Goal: Information Seeking & Learning: Learn about a topic

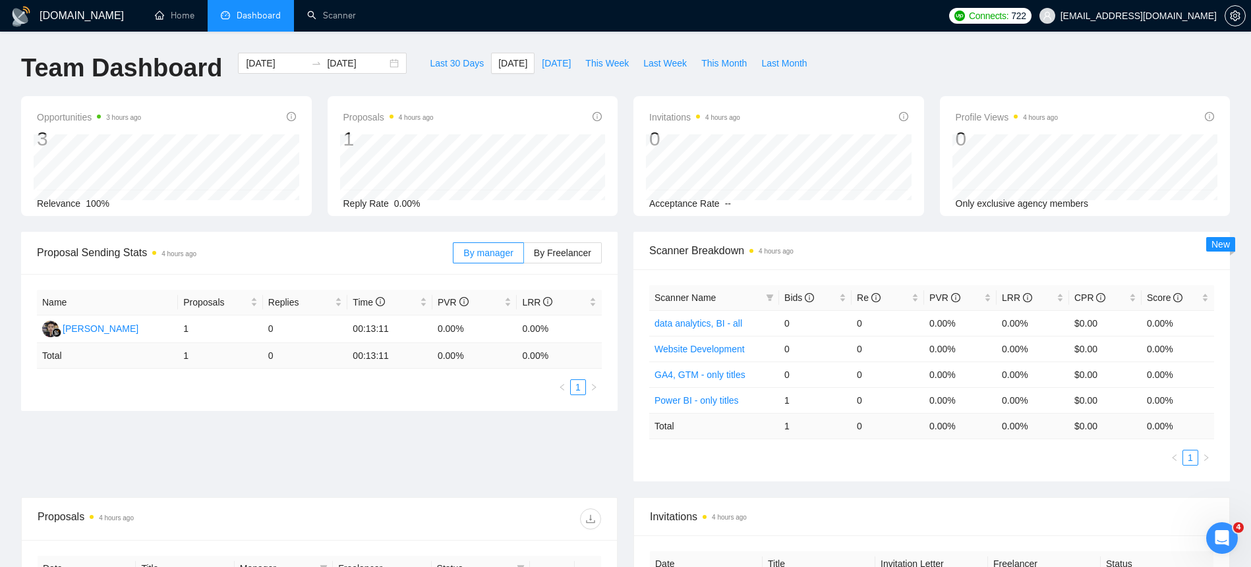
click at [542, 65] on span "[DATE]" at bounding box center [556, 63] width 29 height 15
type input "[DATE]"
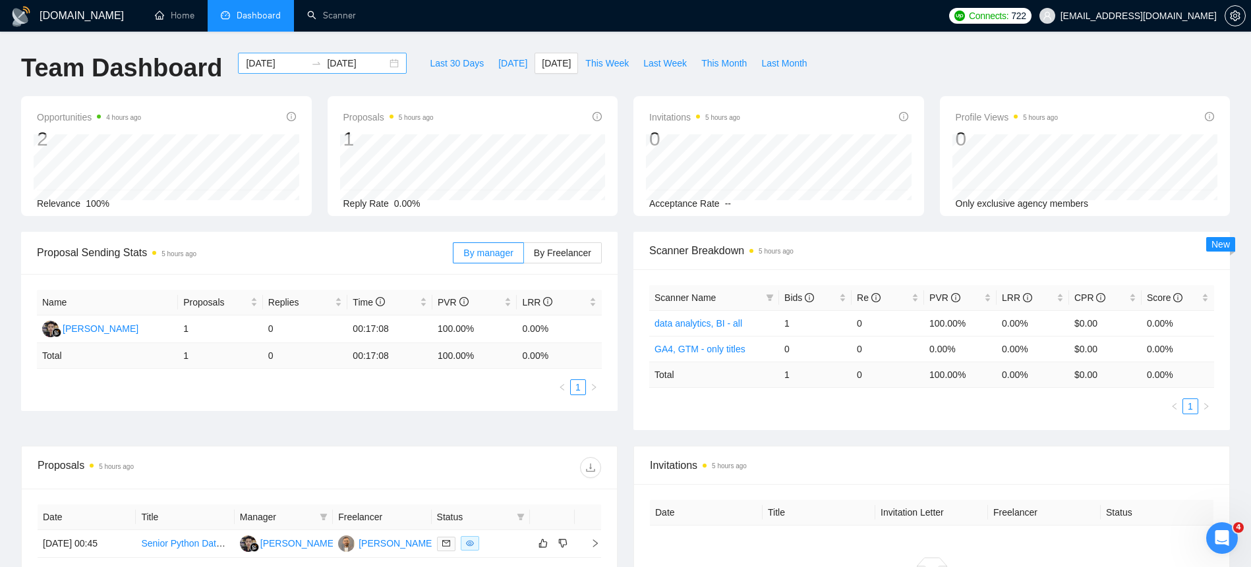
click at [386, 64] on div "2025-09-14 2025-09-14" at bounding box center [322, 63] width 169 height 21
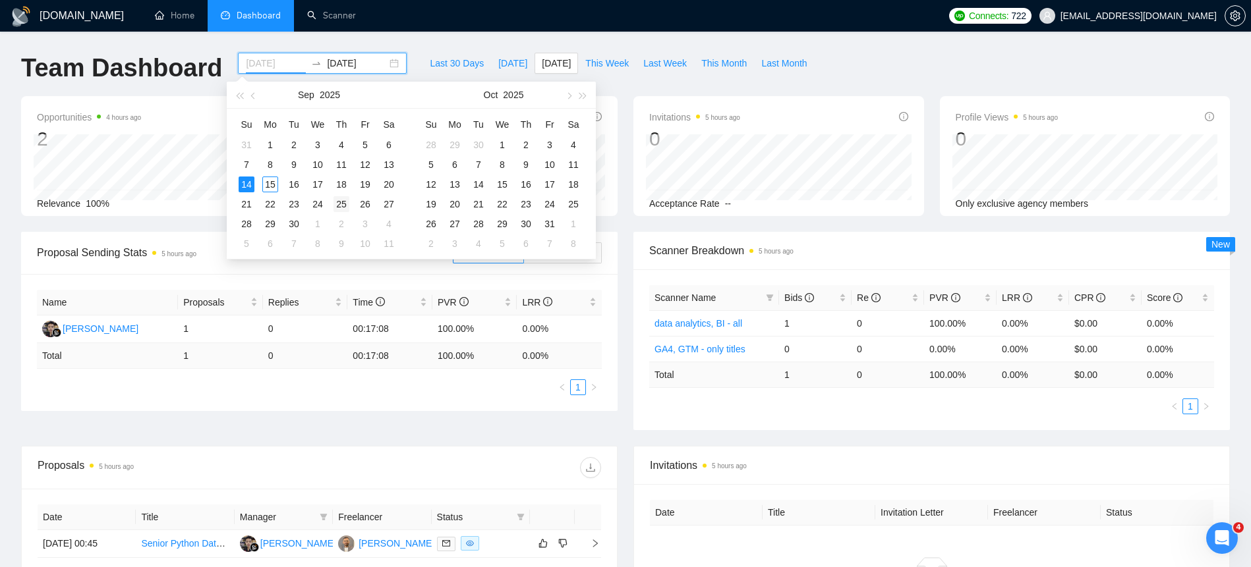
type input "[DATE]"
click at [350, 206] on td "25" at bounding box center [342, 204] width 24 height 20
type input "[DATE]"
type input "2025-09-30"
click at [243, 96] on span "button" at bounding box center [239, 95] width 7 height 7
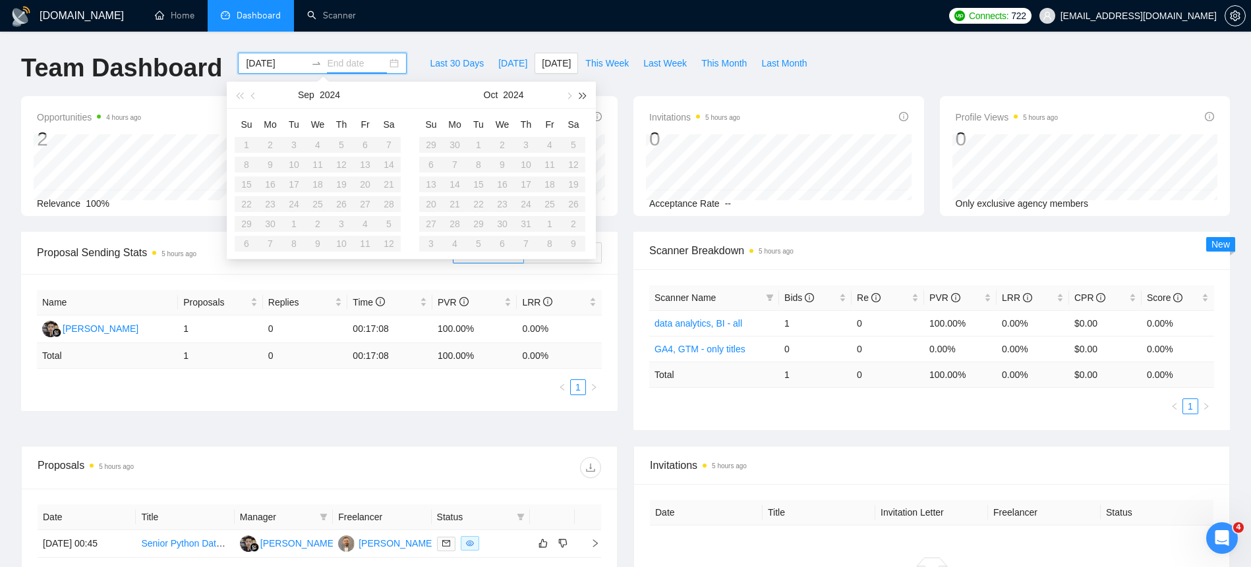
click at [585, 90] on button "button" at bounding box center [583, 95] width 15 height 26
click at [258, 98] on button "button" at bounding box center [254, 95] width 15 height 26
type input "[DATE]"
click at [334, 219] on table "Su Mo Tu We Th Fr Sa 27 28 29 30 31 1 2 3 4 5 6 7 8 9 10 11 12 13 14 15 16 17 1…" at bounding box center [318, 184] width 166 height 140
type input "[DATE]"
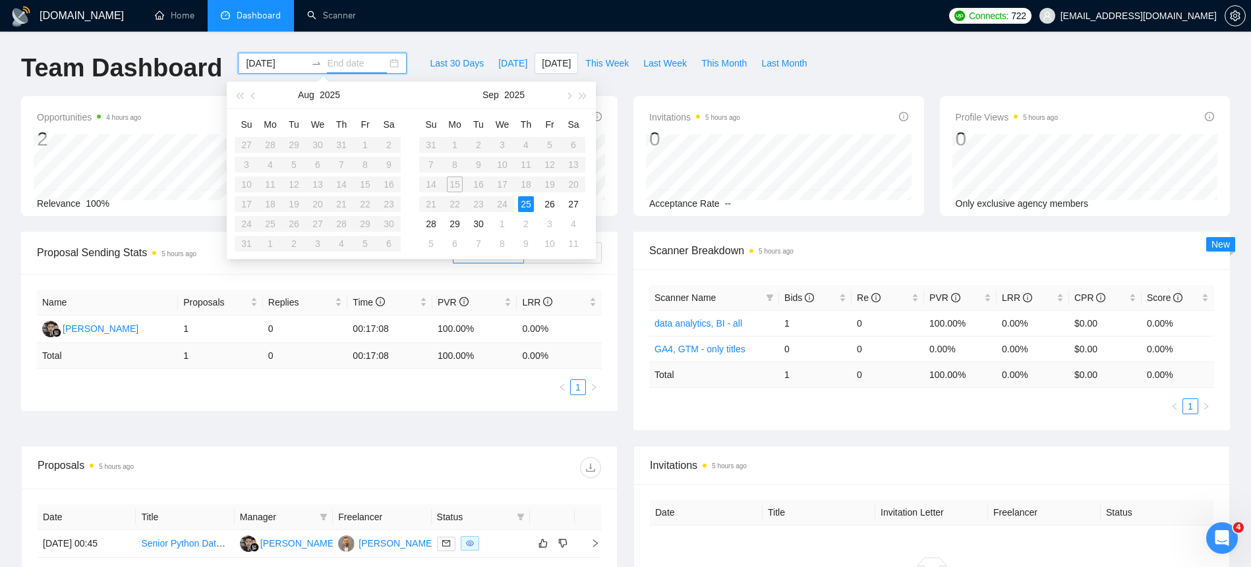
type input "[DATE]"
click at [458, 186] on table "Su Mo Tu We Th Fr Sa 31 1 2 3 4 5 6 7 8 9 10 11 12 13 14 15 16 17 18 19 20 21 2…" at bounding box center [502, 184] width 166 height 140
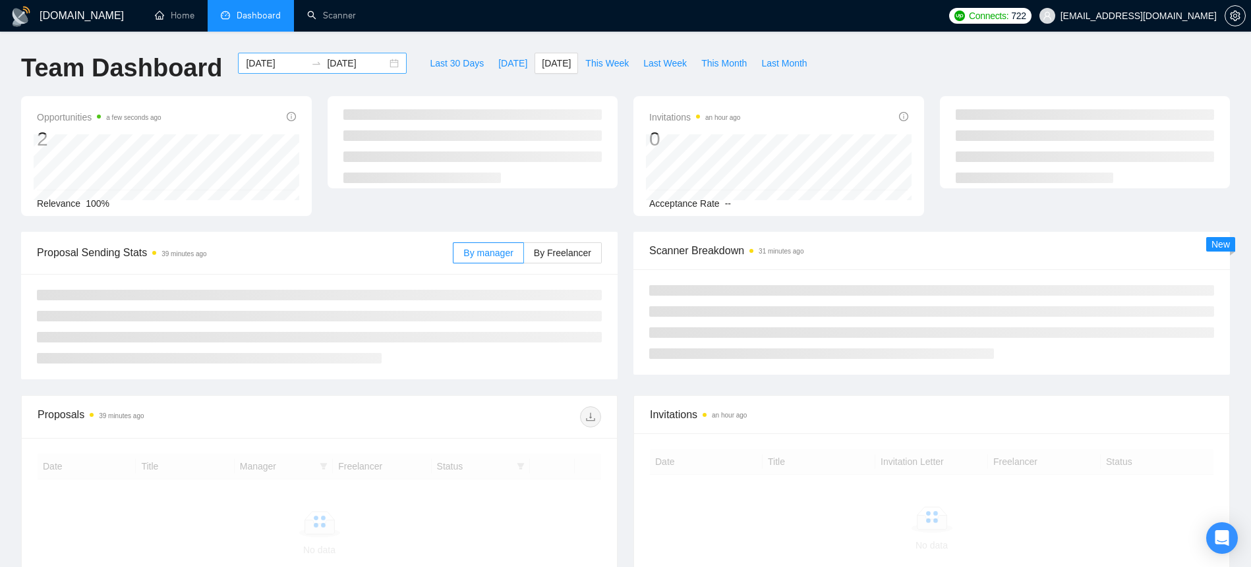
click at [282, 59] on input "[DATE]" at bounding box center [276, 63] width 60 height 15
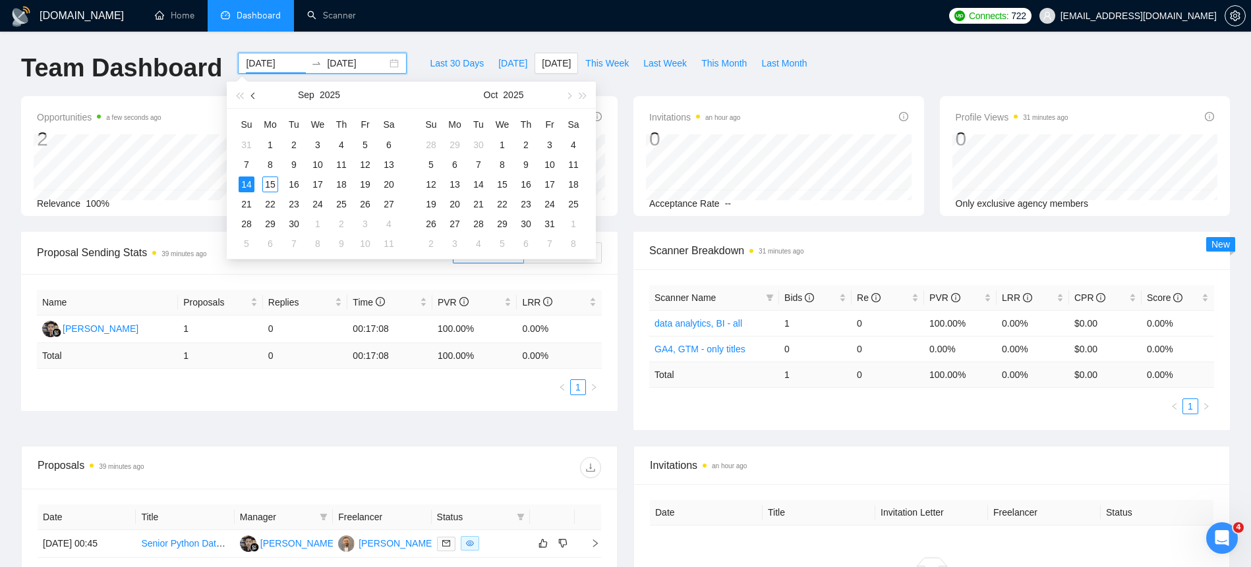
click at [251, 96] on span "button" at bounding box center [254, 95] width 7 height 7
type input "[DATE]"
click at [275, 222] on div "25" at bounding box center [270, 224] width 16 height 16
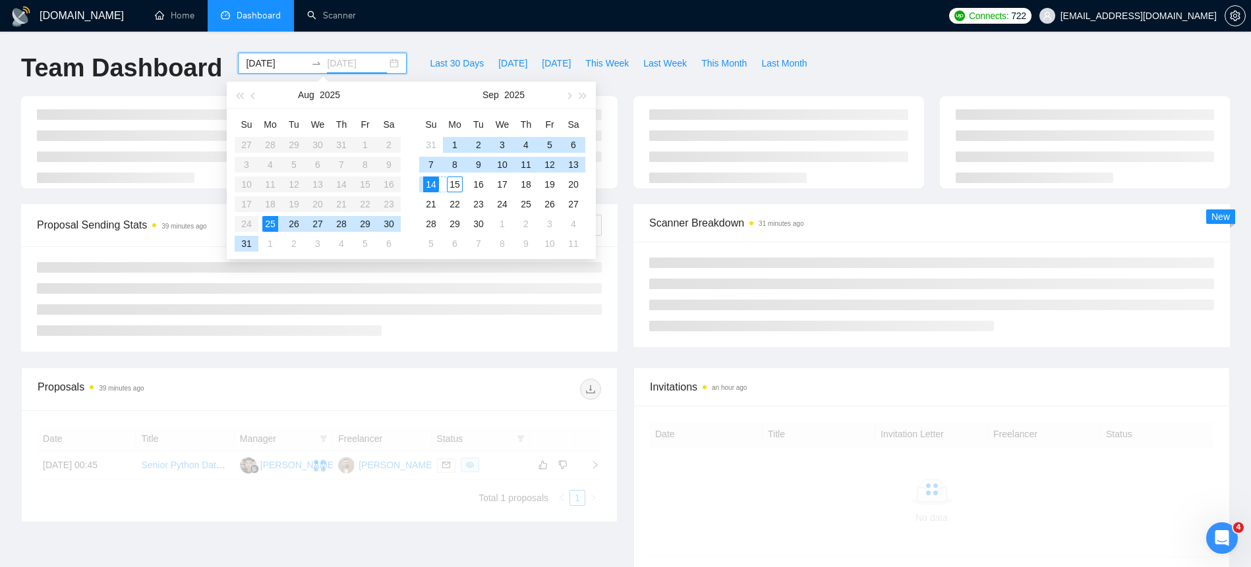
type input "[DATE]"
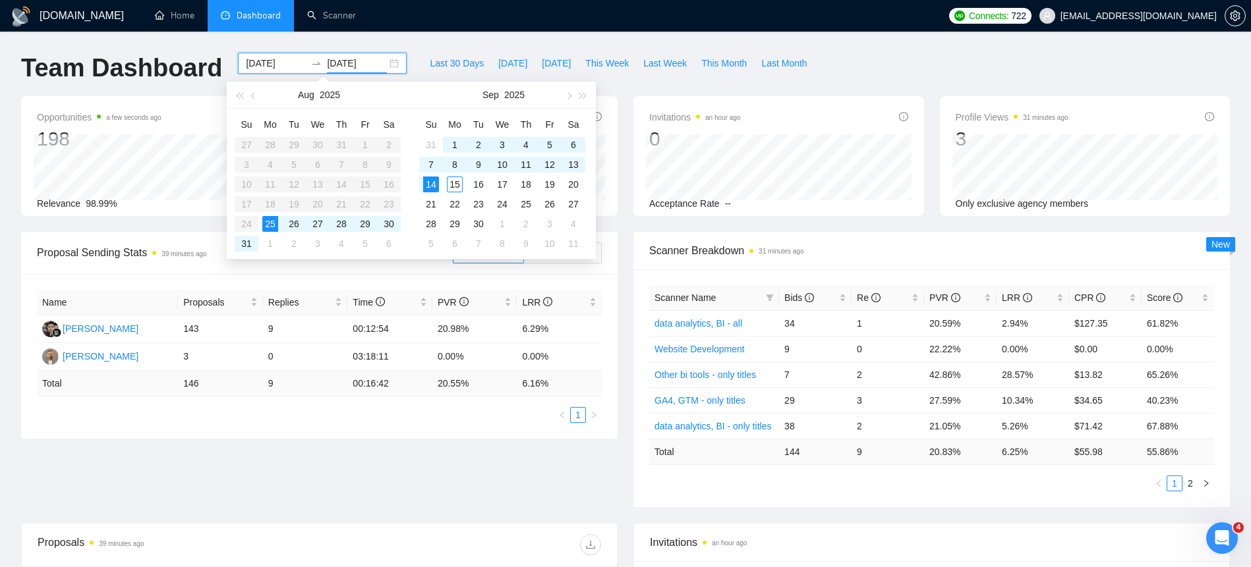
click at [736, 82] on div "Last 30 Days [DATE] [DATE] This Week Last Week This Month Last Month" at bounding box center [618, 75] width 407 height 44
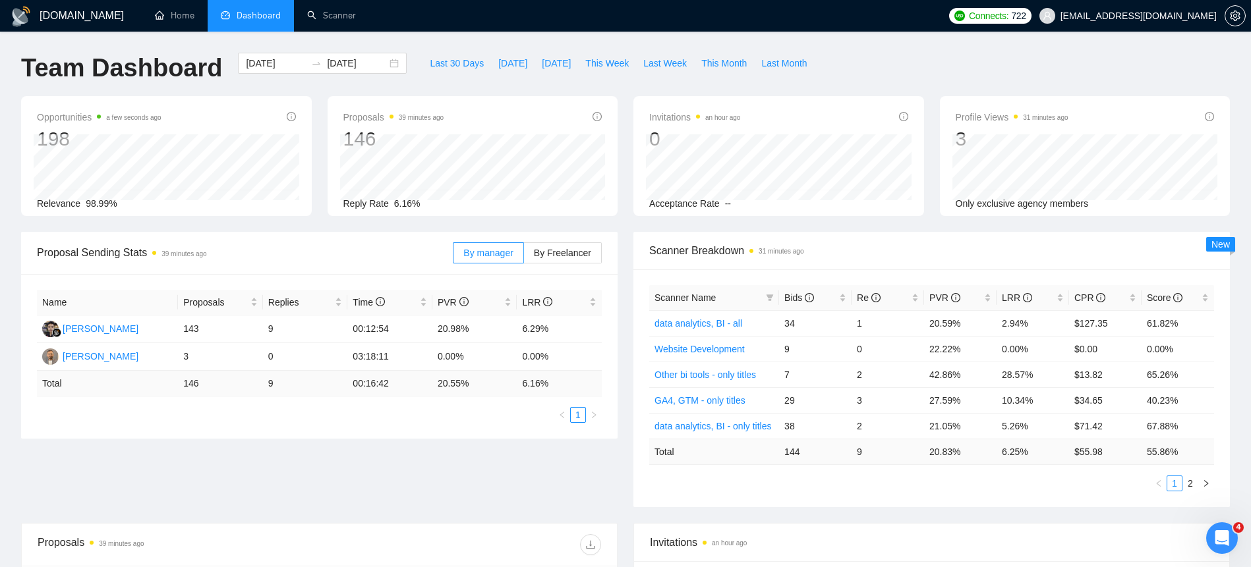
scroll to position [47, 0]
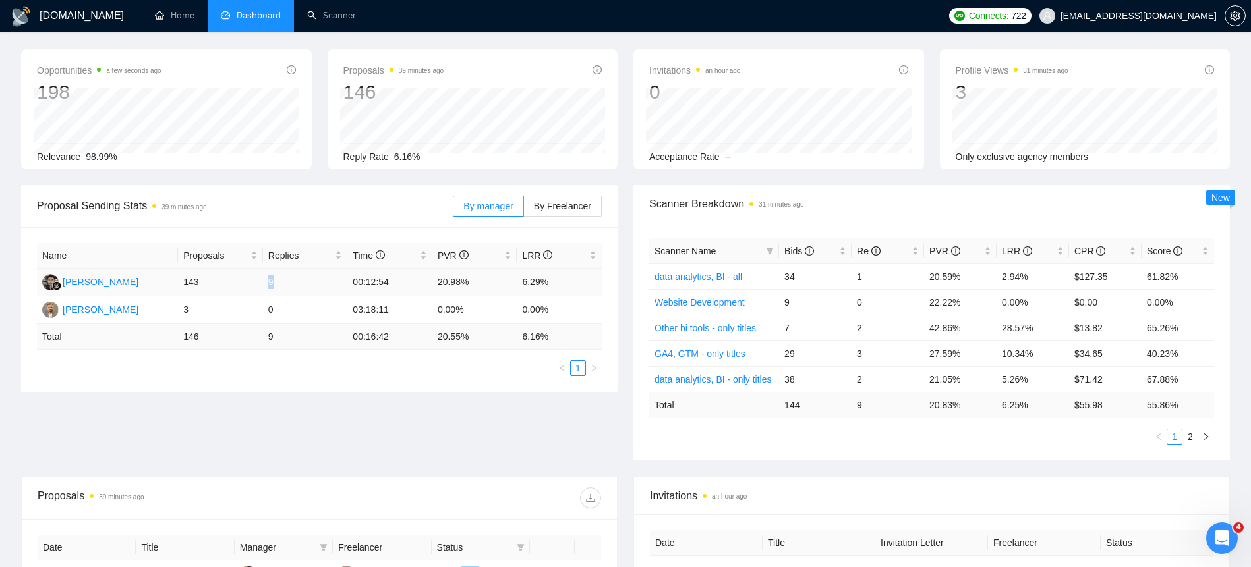
drag, startPoint x: 278, startPoint y: 284, endPoint x: 252, endPoint y: 279, distance: 26.9
click at [252, 278] on tr "[PERSON_NAME] 143 9 00:12:54 20.98% 6.29%" at bounding box center [319, 283] width 565 height 28
click at [552, 210] on span "By Freelancer" at bounding box center [562, 206] width 57 height 11
click at [524, 210] on input "By Freelancer" at bounding box center [524, 210] width 0 height 0
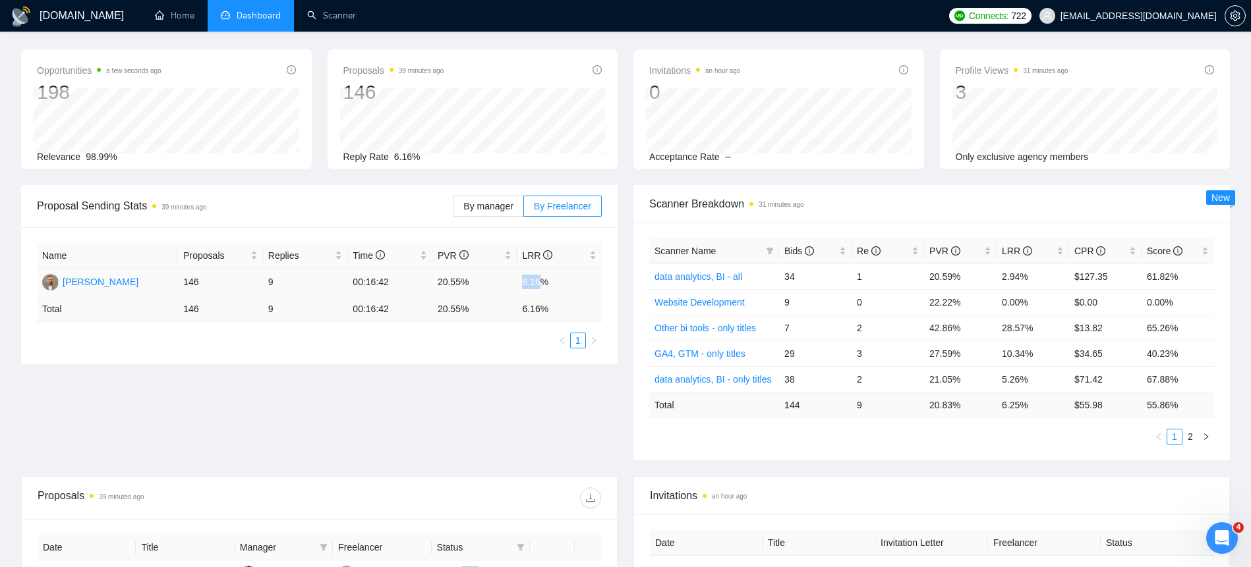
drag, startPoint x: 523, startPoint y: 282, endPoint x: 543, endPoint y: 281, distance: 20.5
click at [543, 281] on td "6.16%" at bounding box center [559, 283] width 85 height 28
drag, startPoint x: 551, startPoint y: 283, endPoint x: 523, endPoint y: 283, distance: 27.7
click at [523, 283] on td "6.16%" at bounding box center [559, 283] width 85 height 28
drag, startPoint x: 489, startPoint y: 287, endPoint x: 364, endPoint y: 272, distance: 126.1
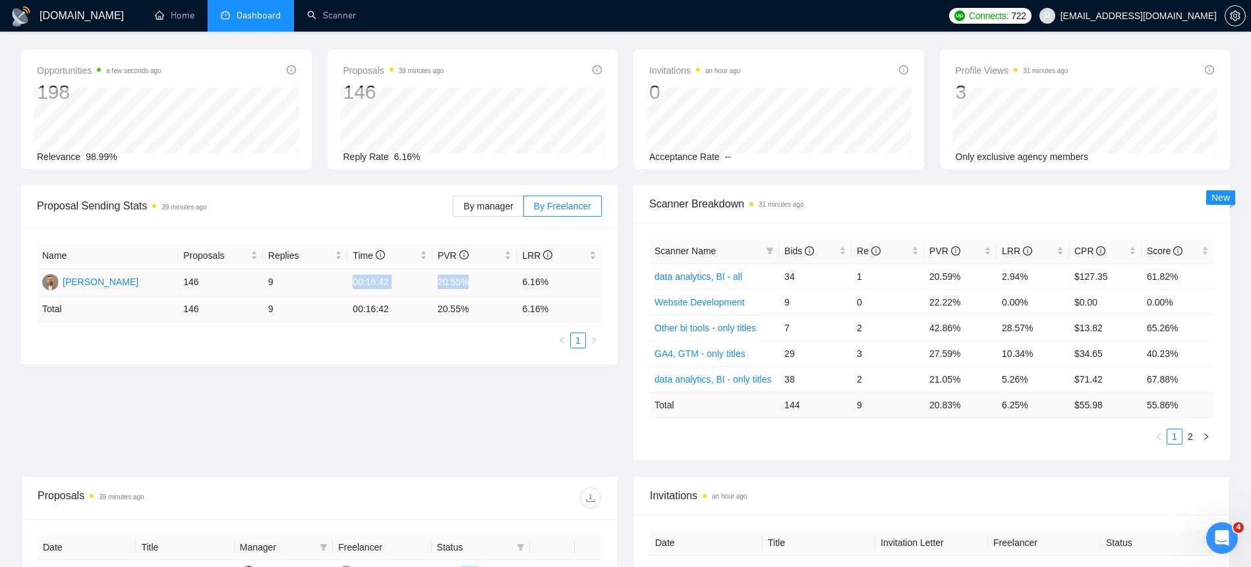
click at [364, 272] on tr "[PERSON_NAME] 146 9 00:16:42 20.55% 6.16%" at bounding box center [319, 283] width 565 height 28
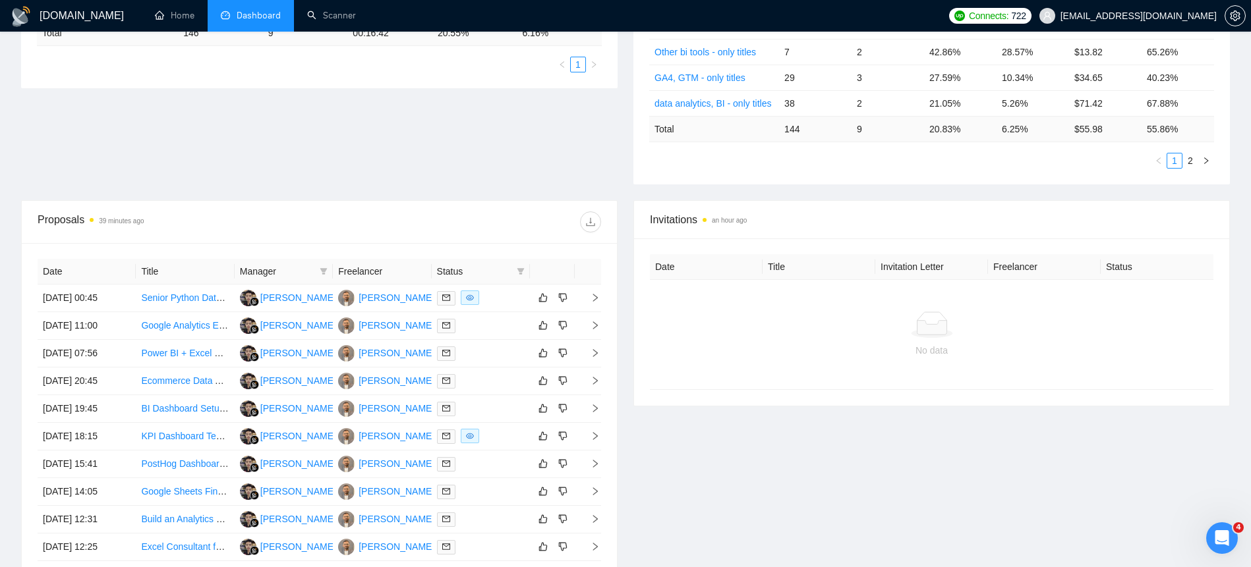
scroll to position [332, 0]
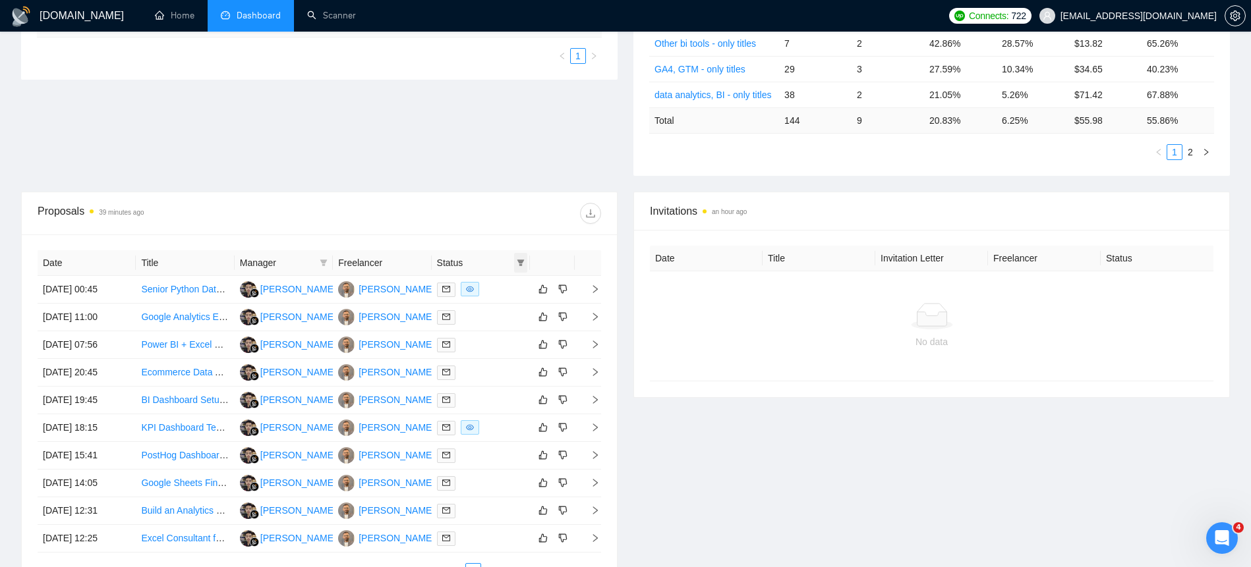
click at [521, 259] on icon "filter" at bounding box center [521, 263] width 8 height 8
click at [466, 154] on div "Proposal Sending Stats 39 minutes ago By manager By Freelancer Name Proposals R…" at bounding box center [625, 45] width 1225 height 291
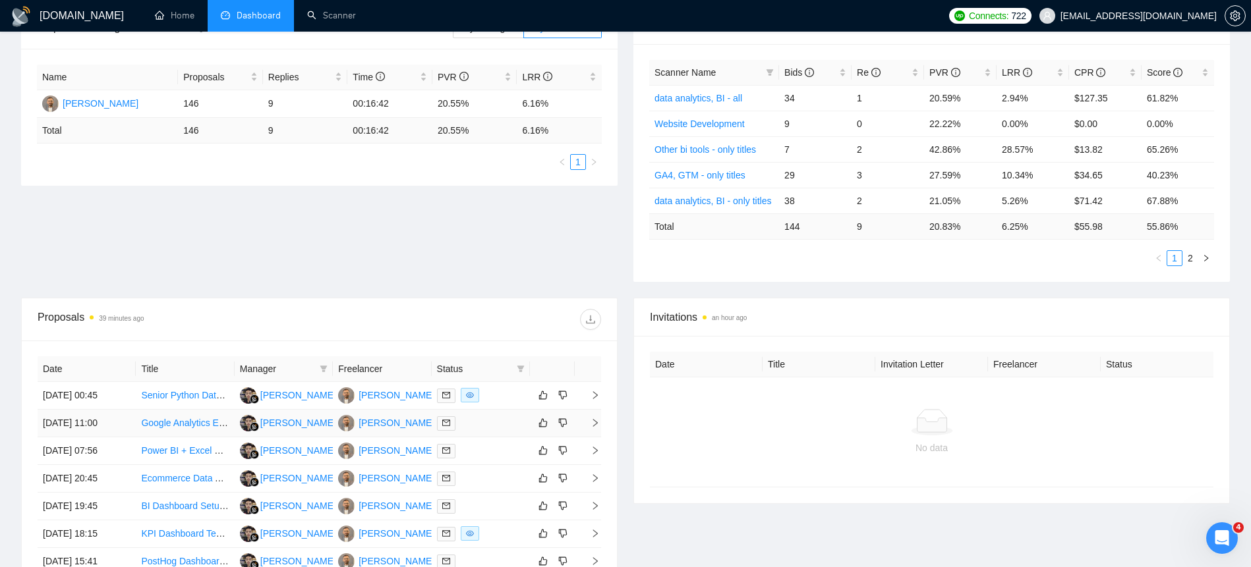
scroll to position [6, 0]
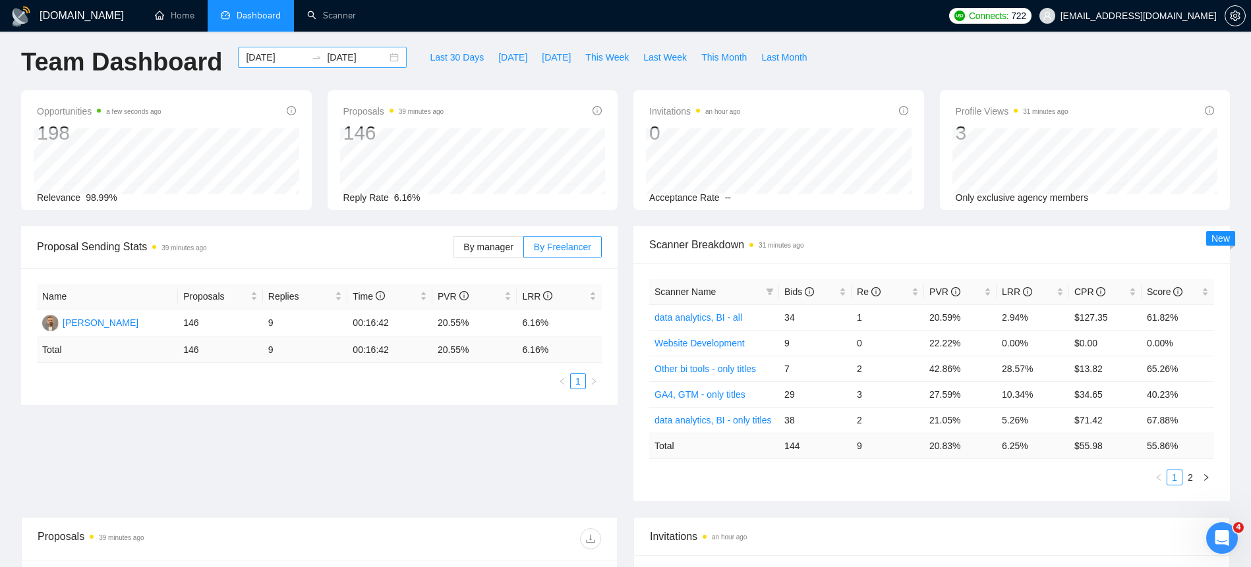
click at [382, 67] on div "[DATE] [DATE]" at bounding box center [322, 57] width 169 height 21
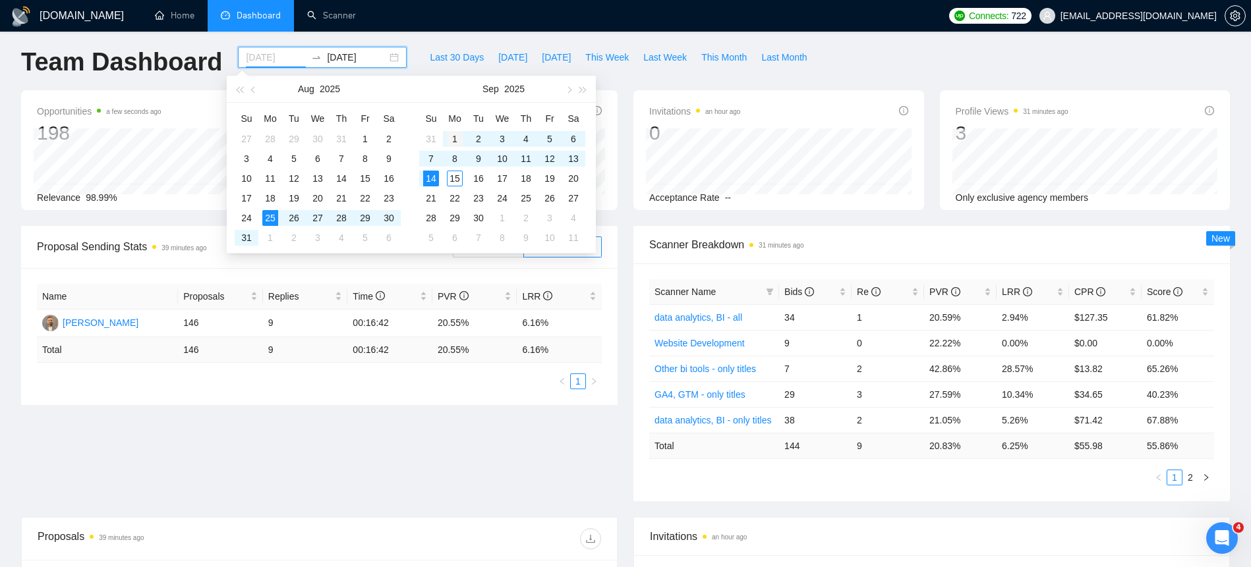
type input "[DATE]"
click at [448, 143] on div "1" at bounding box center [455, 139] width 16 height 16
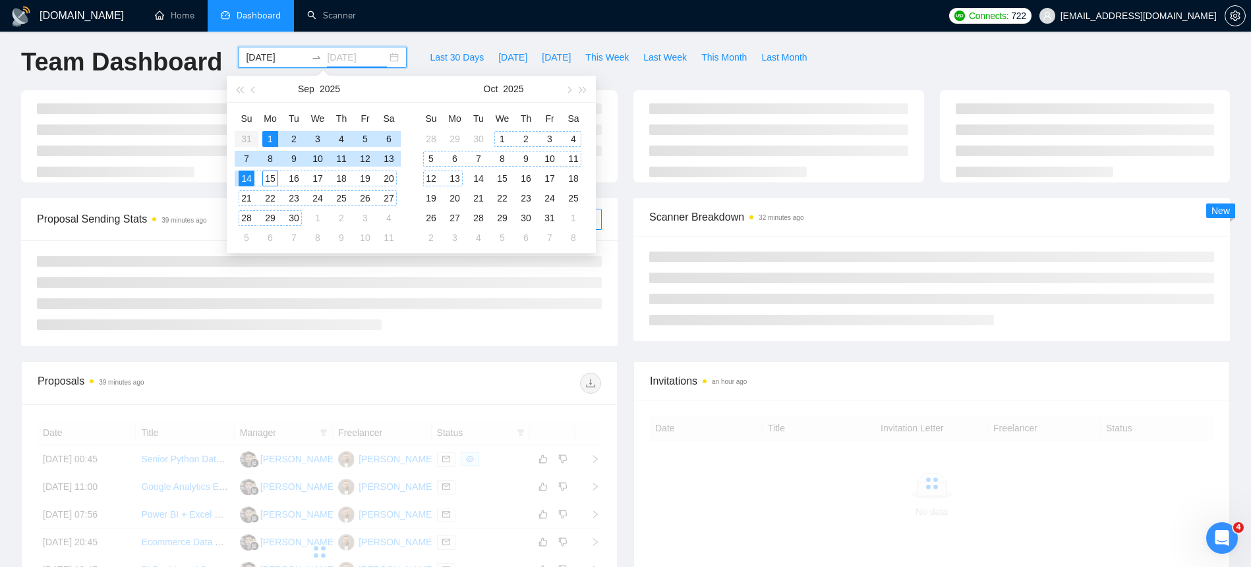
click at [455, 180] on div "13" at bounding box center [455, 179] width 16 height 16
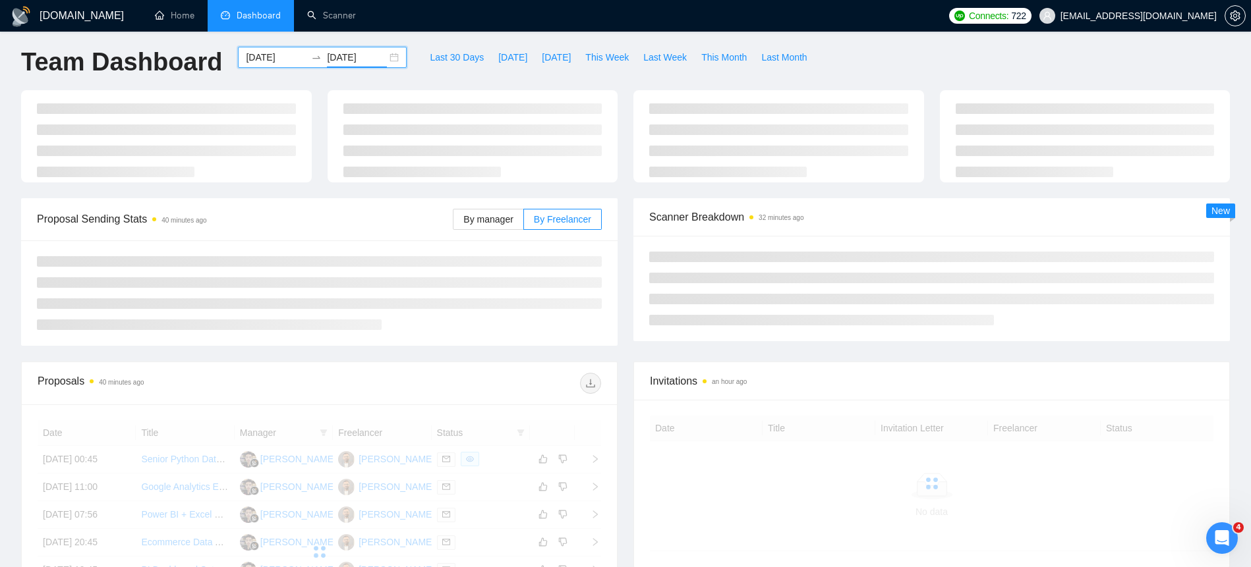
click at [382, 59] on div "[DATE] [DATE]" at bounding box center [322, 57] width 169 height 21
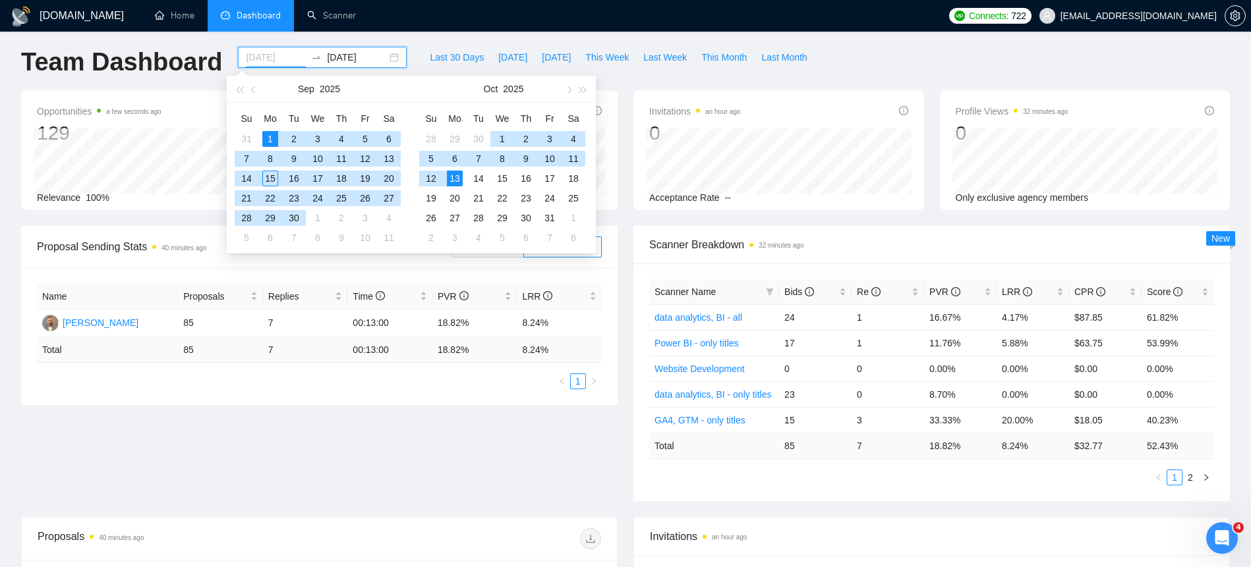
click at [272, 145] on div "1" at bounding box center [270, 139] width 16 height 16
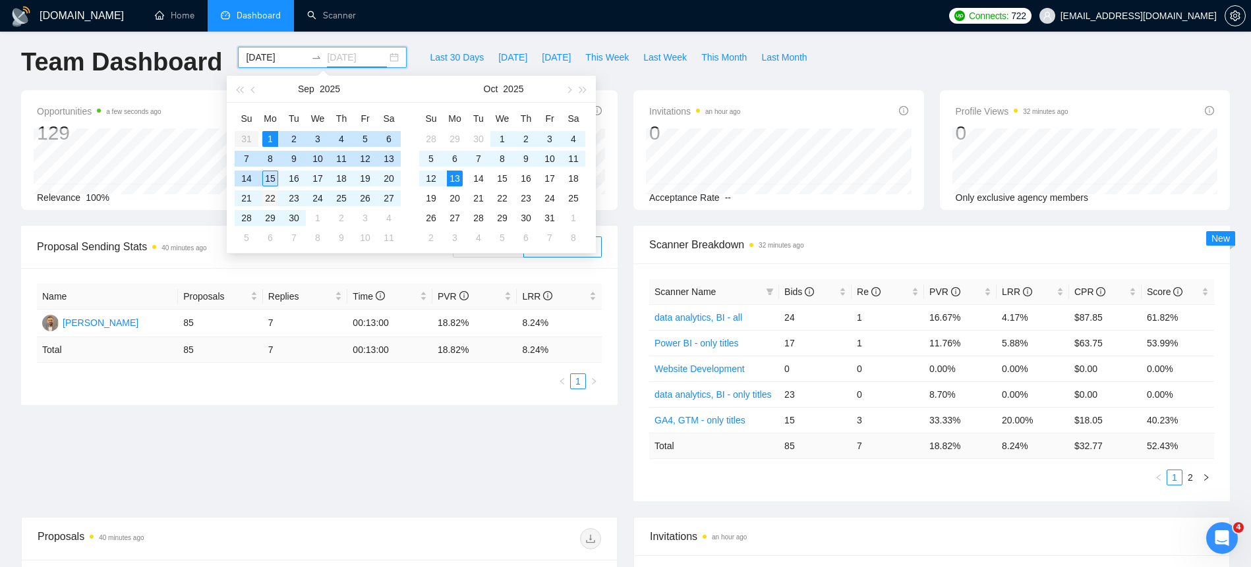
type input "[DATE]"
click at [270, 189] on td "22" at bounding box center [270, 199] width 24 height 20
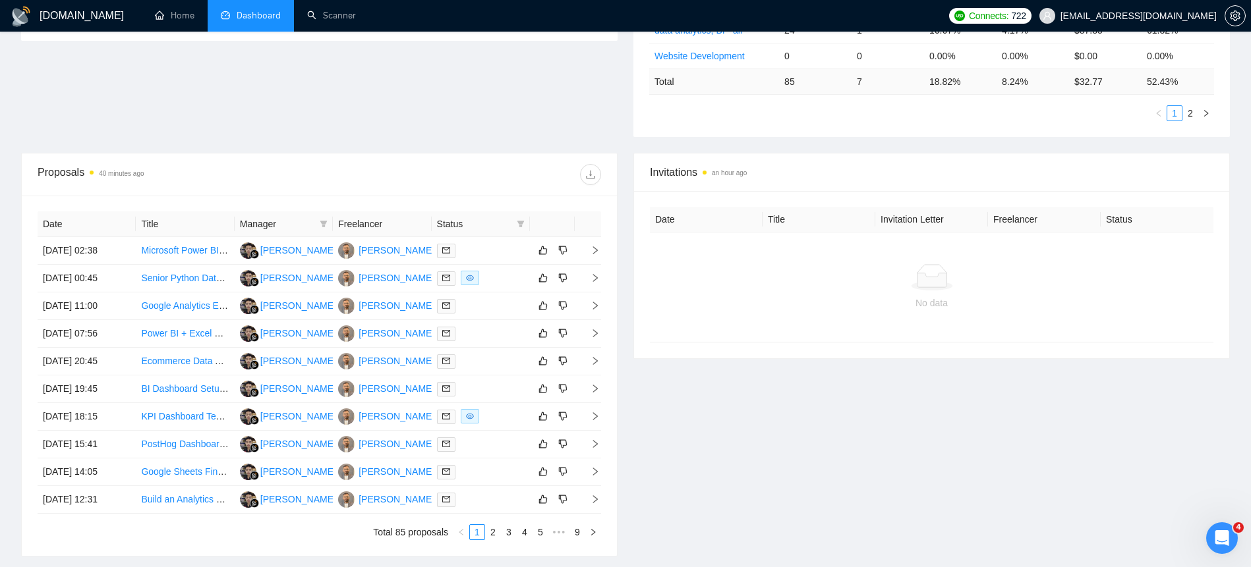
scroll to position [438, 0]
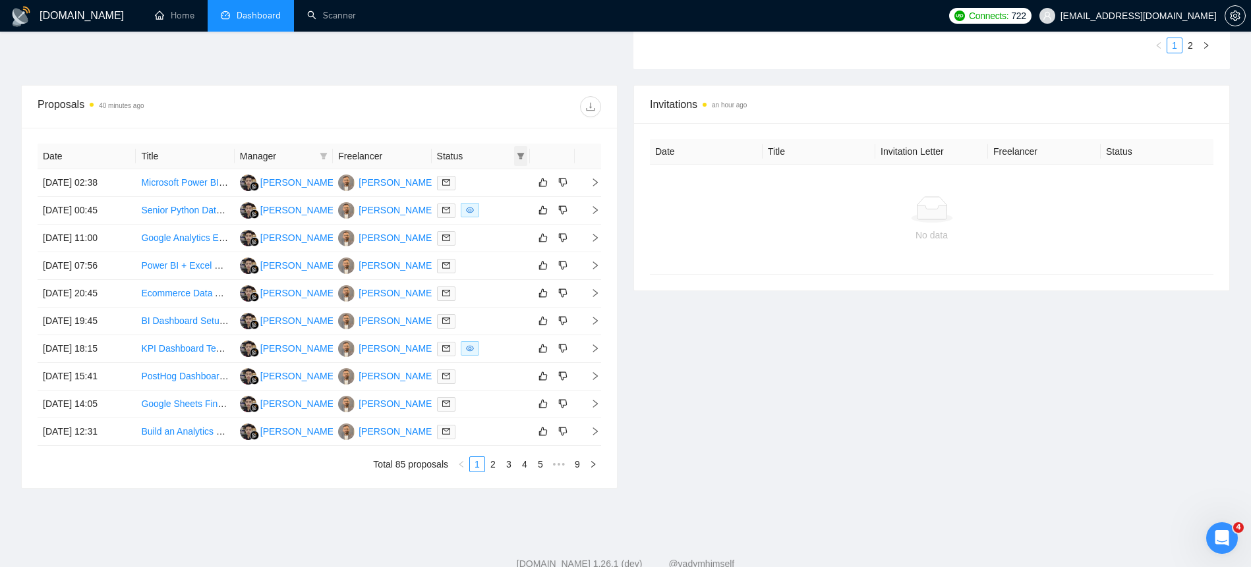
click at [519, 154] on icon "filter" at bounding box center [520, 156] width 7 height 7
click at [494, 187] on span "Chat" at bounding box center [487, 181] width 63 height 15
checkbox input "true"
click at [517, 229] on button "OK" at bounding box center [510, 229] width 24 height 16
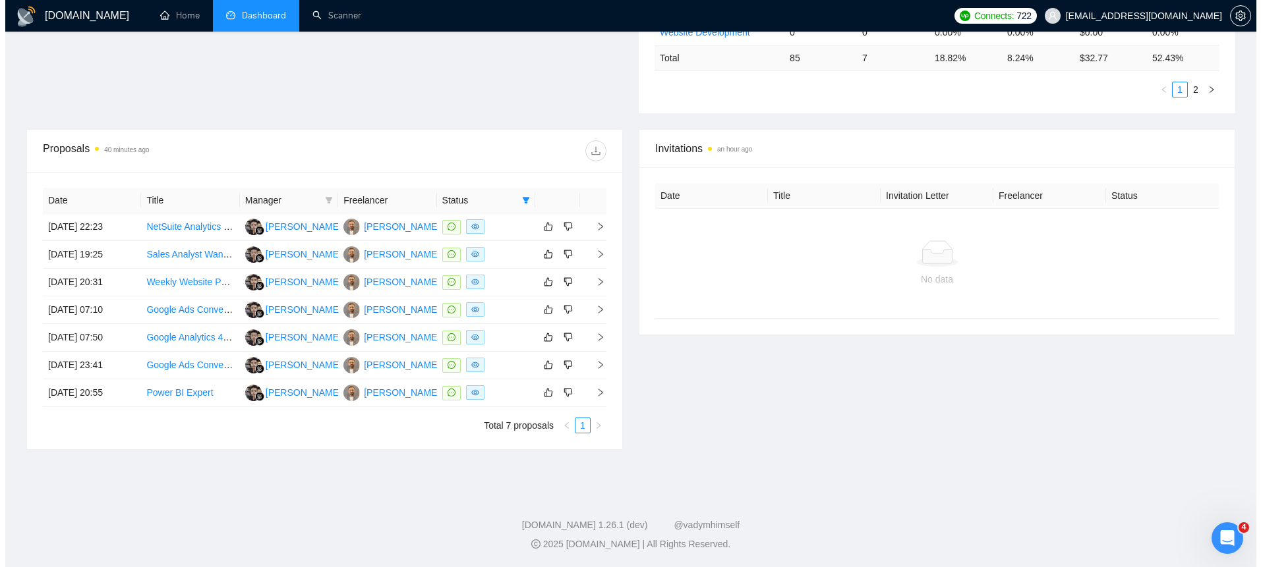
scroll to position [394, 0]
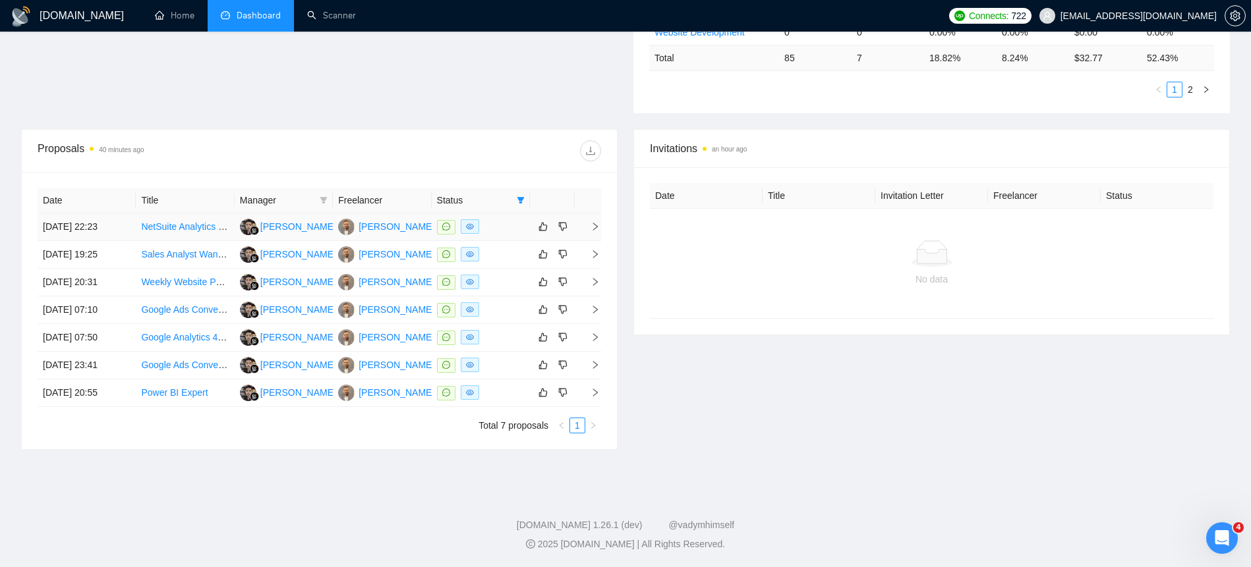
click at [71, 229] on td "[DATE] 22:23" at bounding box center [87, 228] width 98 height 28
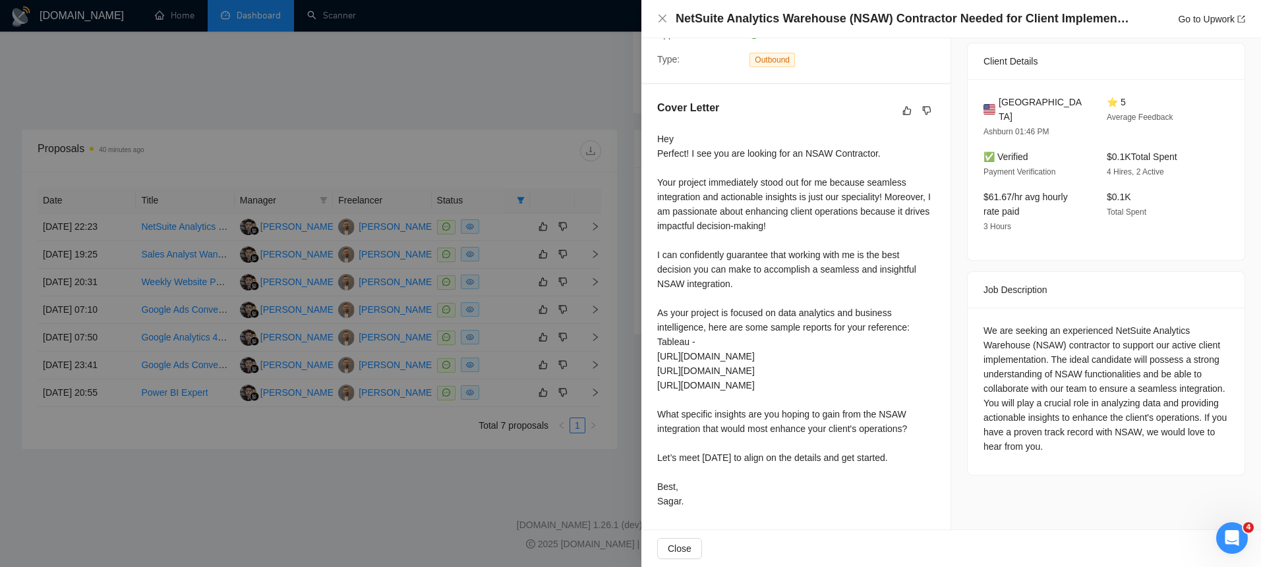
scroll to position [0, 0]
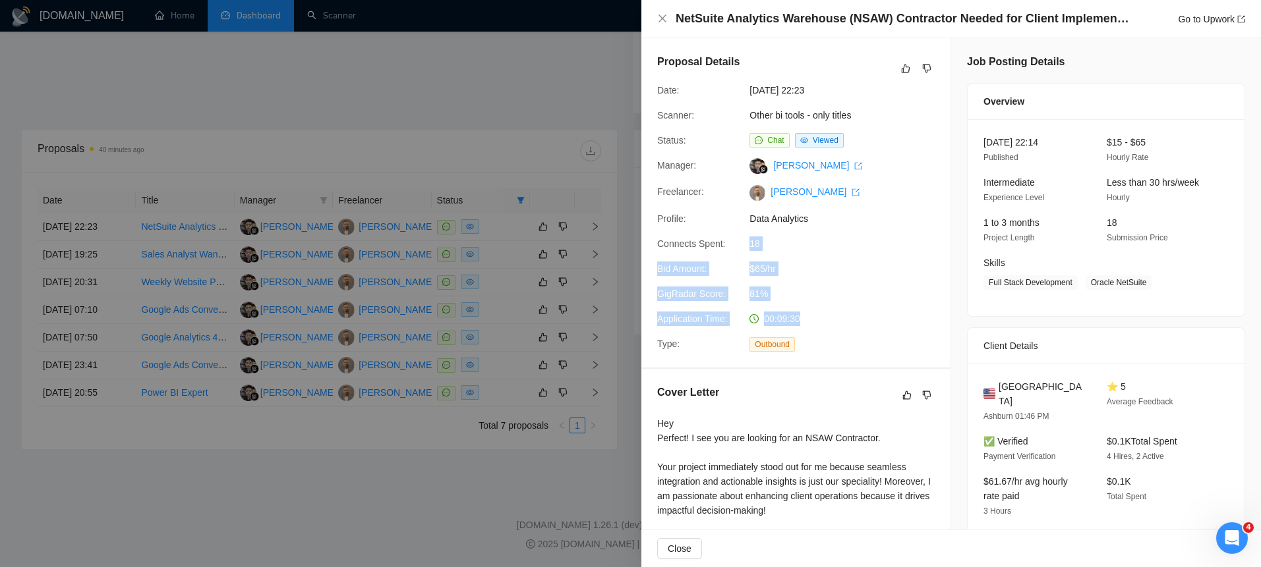
drag, startPoint x: 743, startPoint y: 263, endPoint x: 809, endPoint y: 329, distance: 93.7
click at [809, 329] on div "Proposal Details Date: [DATE] 22:23 Scanner: Other bi tools - only titles Statu…" at bounding box center [795, 203] width 309 height 330
click at [809, 326] on div "00:09:30" at bounding box center [813, 319] width 139 height 15
drag, startPoint x: 812, startPoint y: 330, endPoint x: 649, endPoint y: 226, distance: 193.8
click at [649, 226] on div "Proposal Details Date: [DATE] 22:23 Scanner: Other bi tools - only titles Statu…" at bounding box center [795, 203] width 309 height 330
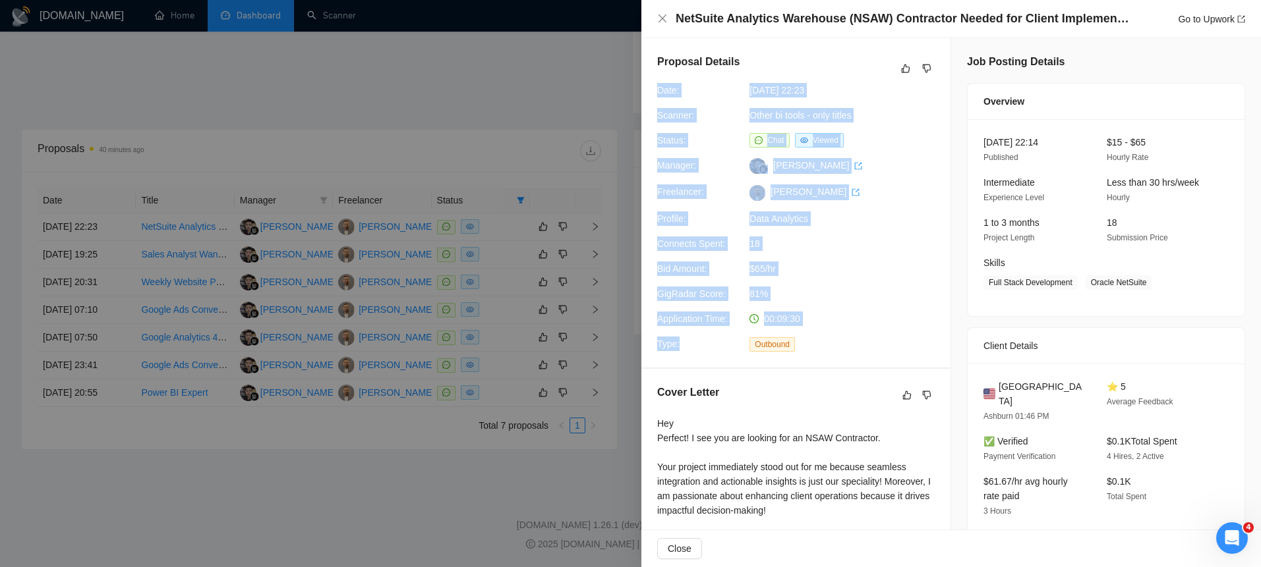
drag, startPoint x: 656, startPoint y: 93, endPoint x: 822, endPoint y: 341, distance: 298.9
click at [822, 341] on div "Proposal Details Date: [DATE] 22:23 Scanner: Other bi tools - only titles Statu…" at bounding box center [795, 203] width 309 height 330
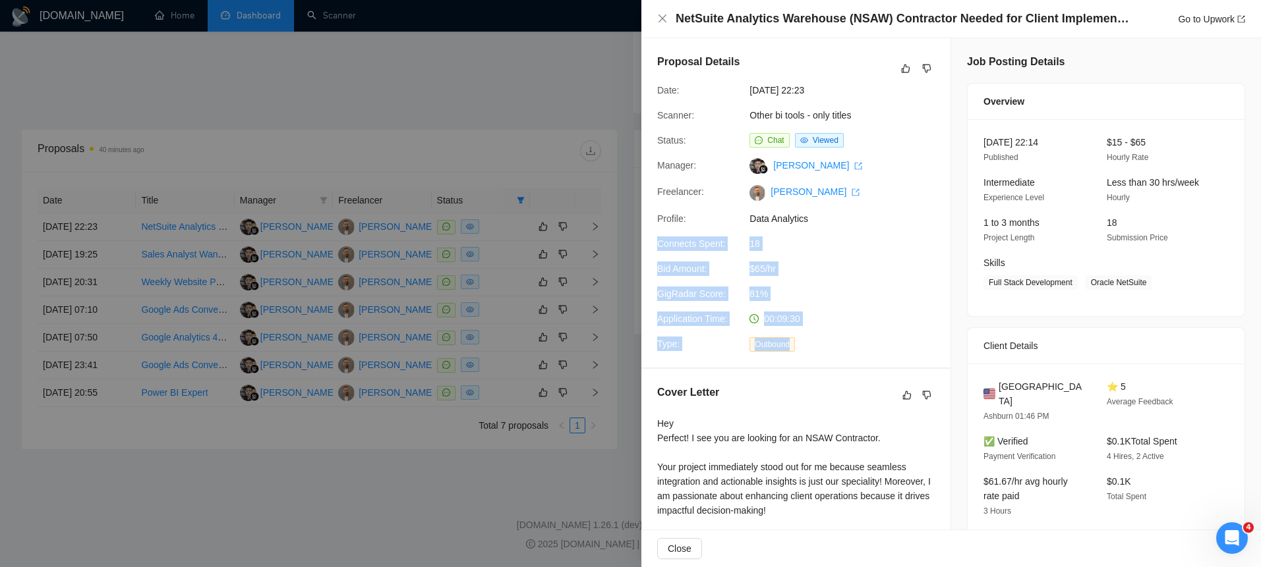
drag, startPoint x: 822, startPoint y: 341, endPoint x: 692, endPoint y: 245, distance: 162.0
click at [692, 245] on div "Proposal Details Date: [DATE] 22:23 Scanner: Other bi tools - only titles Statu…" at bounding box center [795, 203] width 309 height 330
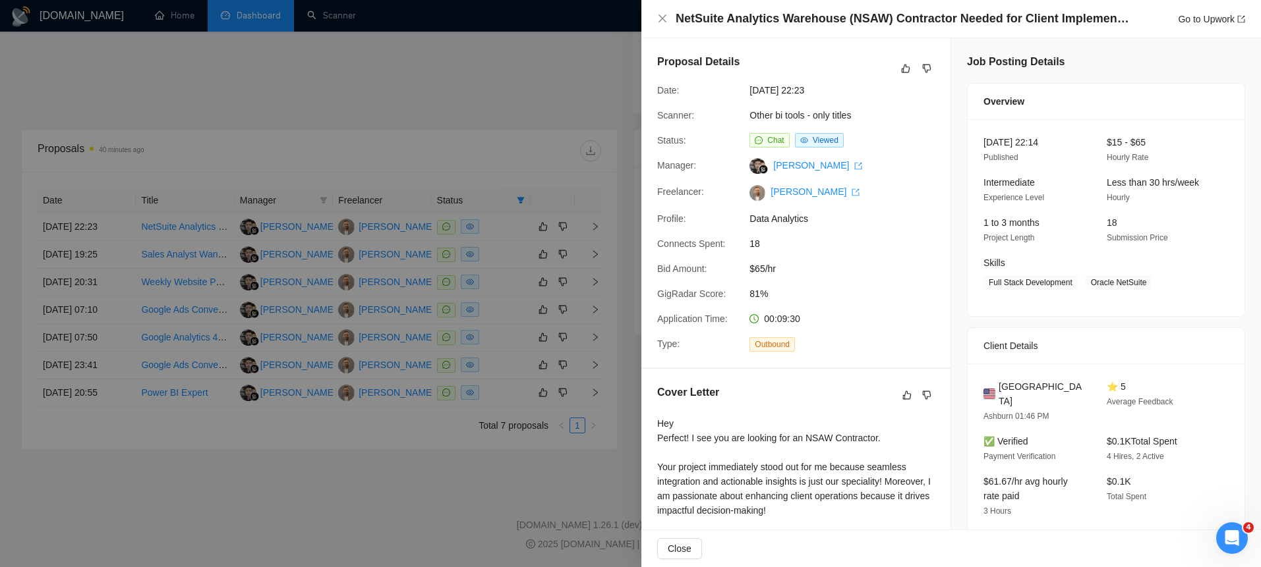
click at [664, 113] on span "Scanner:" at bounding box center [675, 115] width 37 height 11
click at [658, 18] on icon "close" at bounding box center [662, 18] width 11 height 11
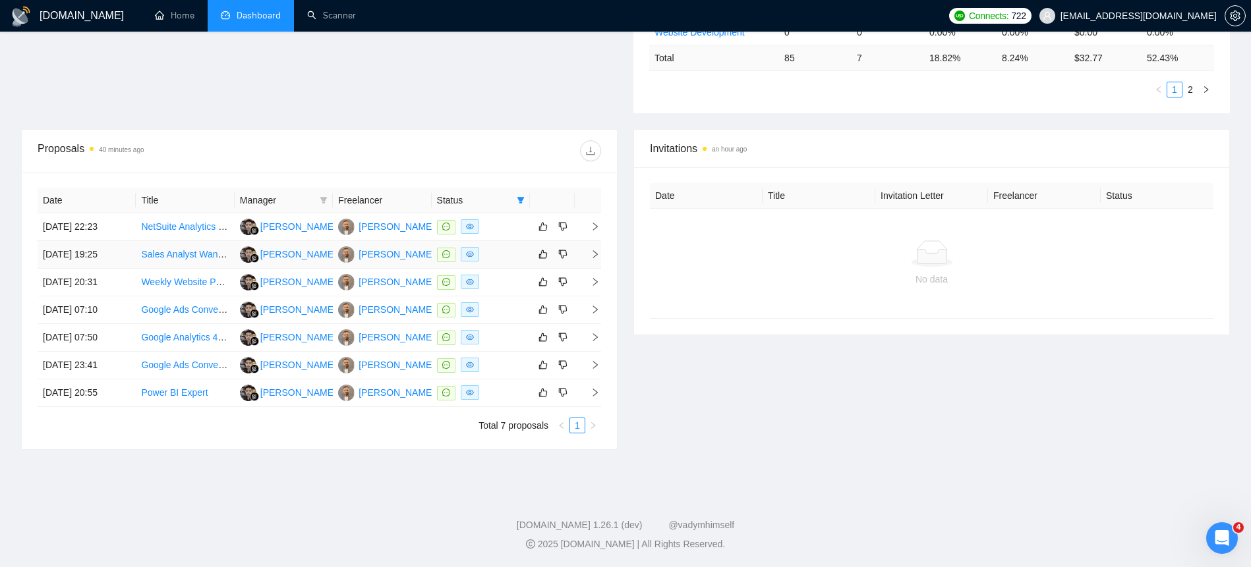
click at [69, 268] on td "[DATE] 19:25" at bounding box center [87, 255] width 98 height 28
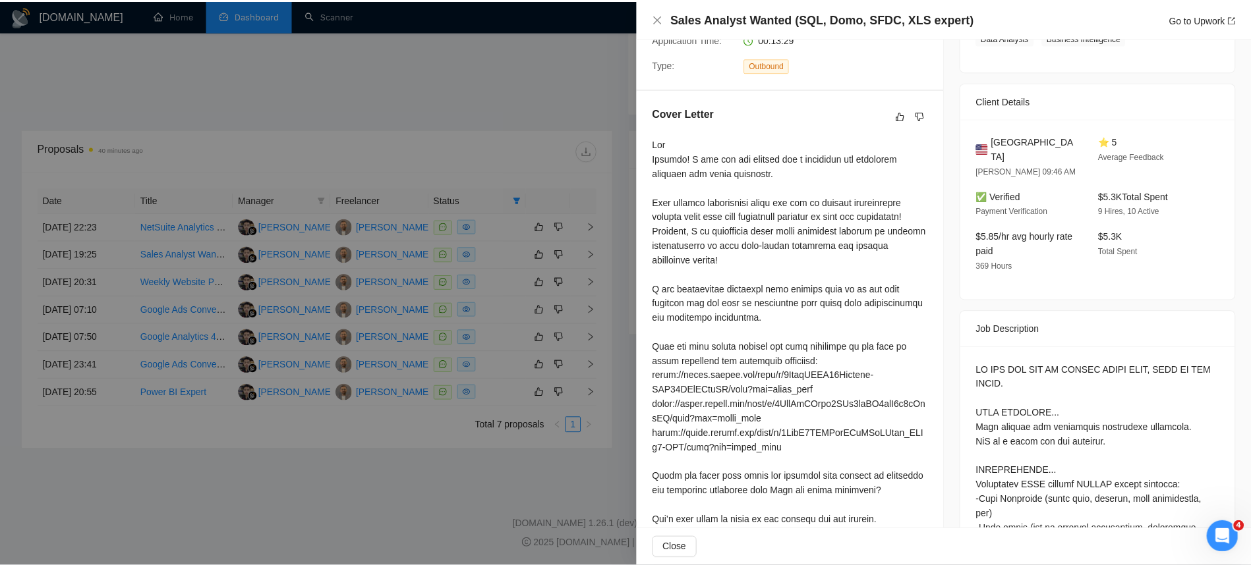
scroll to position [347, 0]
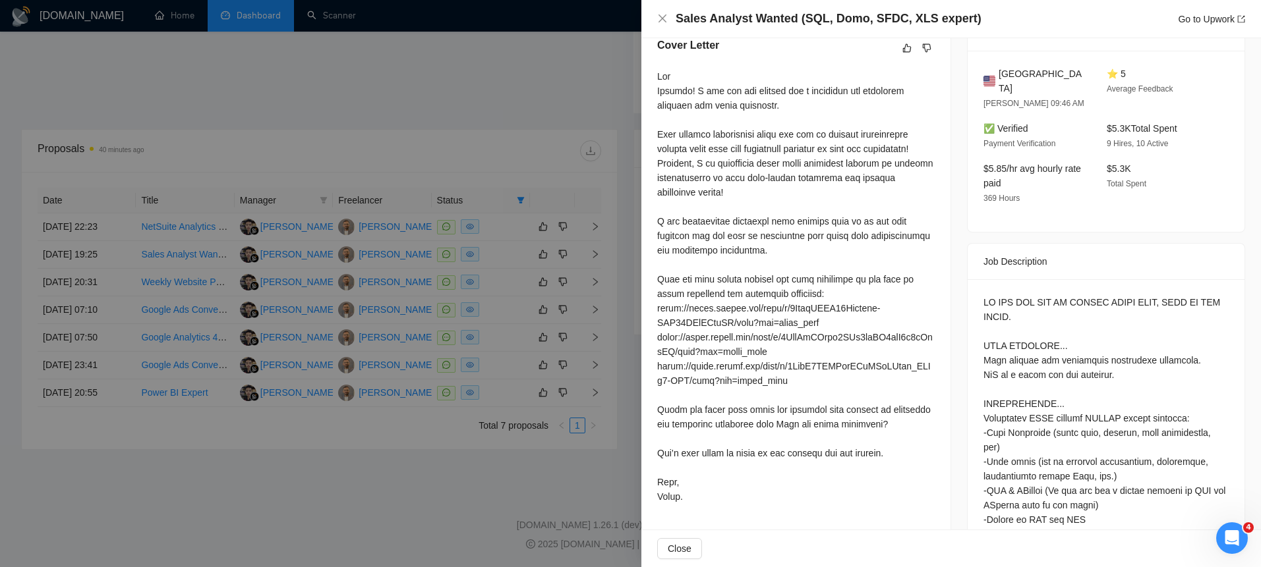
click at [612, 274] on div at bounding box center [630, 283] width 1261 height 567
